Goal: Navigation & Orientation: Find specific page/section

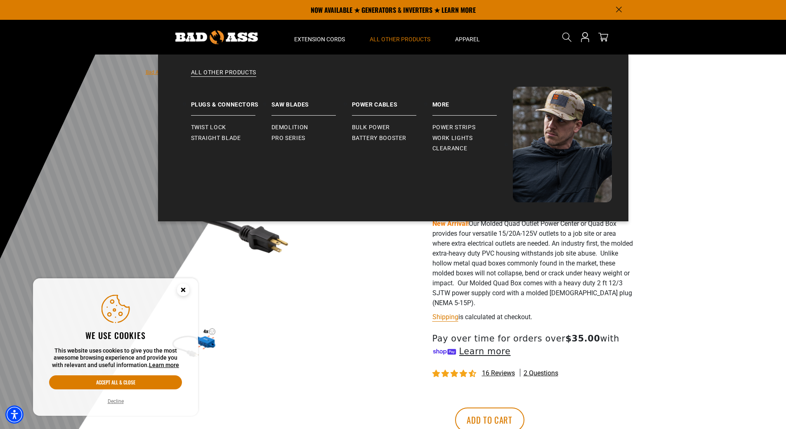
click at [399, 38] on span "All Other Products" at bounding box center [400, 38] width 61 height 7
click at [214, 72] on link "All Other Products" at bounding box center [393, 78] width 437 height 18
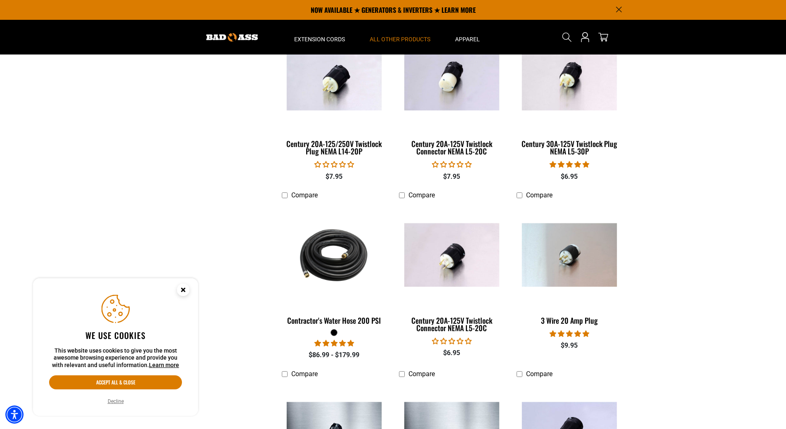
scroll to position [908, 0]
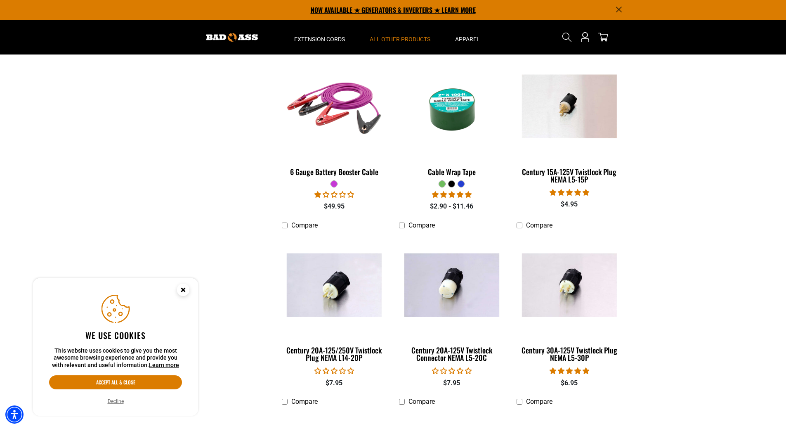
click at [386, 12] on p "NOW AVAILABLE ★ GENERATORS & INVERTERS ★ LEARN MORE" at bounding box center [393, 10] width 458 height 20
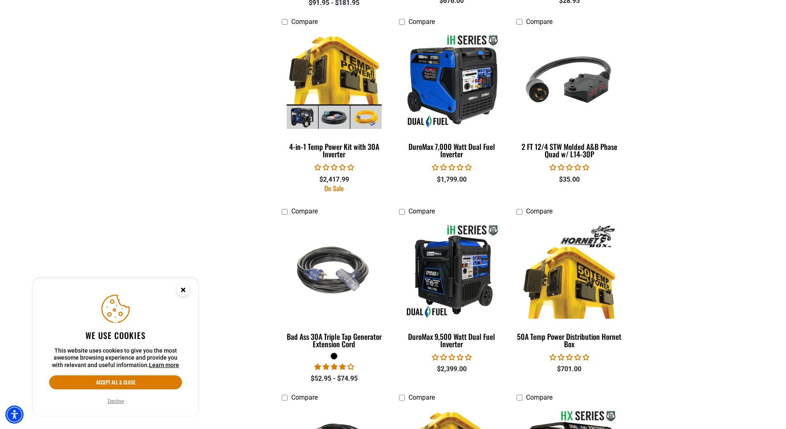
scroll to position [1032, 0]
